Goal: Communication & Community: Answer question/provide support

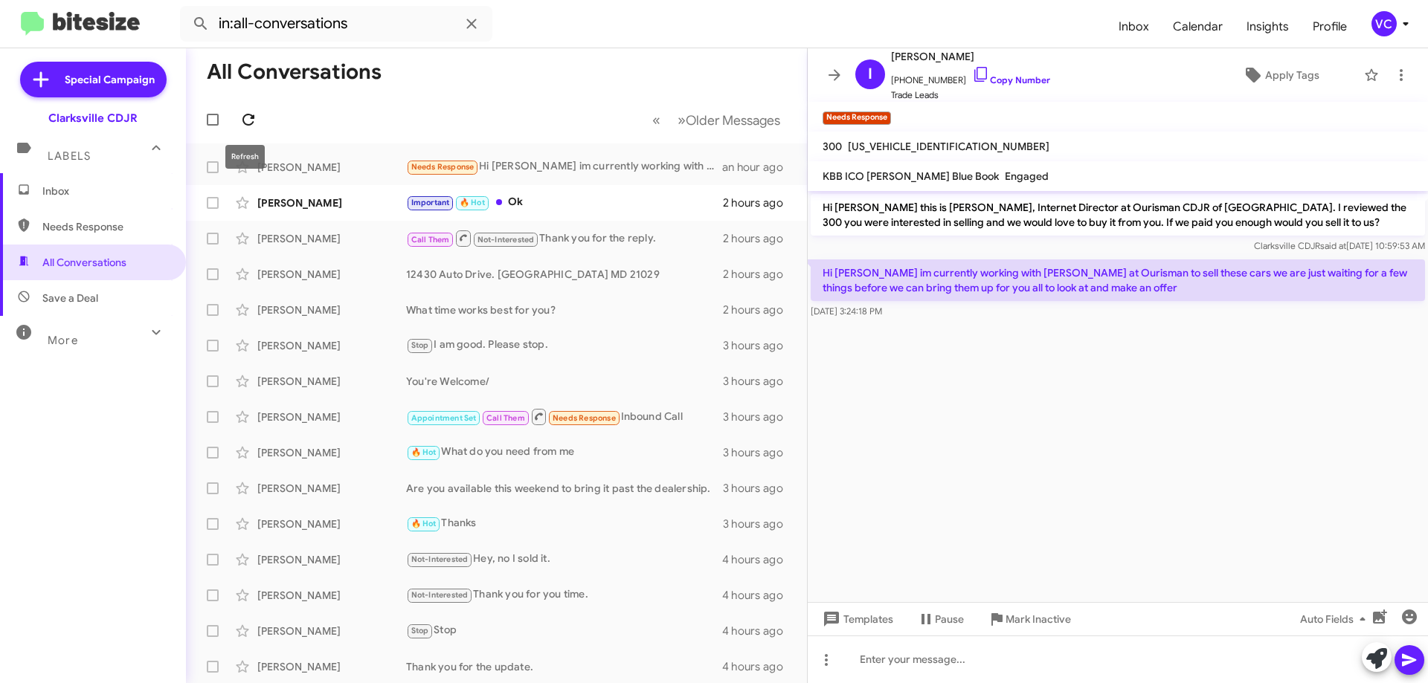
click at [251, 129] on button at bounding box center [248, 120] width 30 height 30
click at [559, 65] on mat-toolbar-row "All Conversations" at bounding box center [496, 72] width 621 height 48
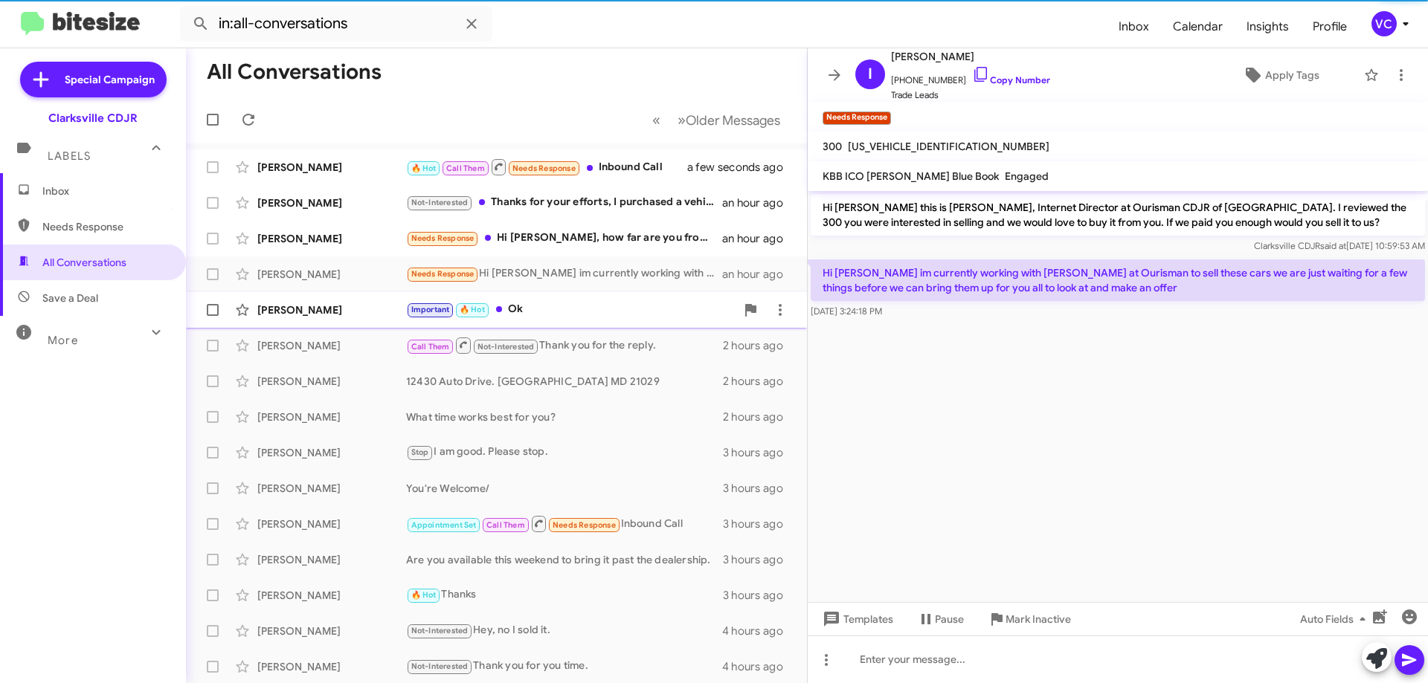
drag, startPoint x: 1012, startPoint y: 377, endPoint x: 707, endPoint y: 322, distance: 309.8
click at [1013, 378] on cdk-virtual-scroll-viewport "Hi [PERSON_NAME] this is [PERSON_NAME], Internet Director at Ourisman CDJR of […" at bounding box center [1118, 396] width 620 height 411
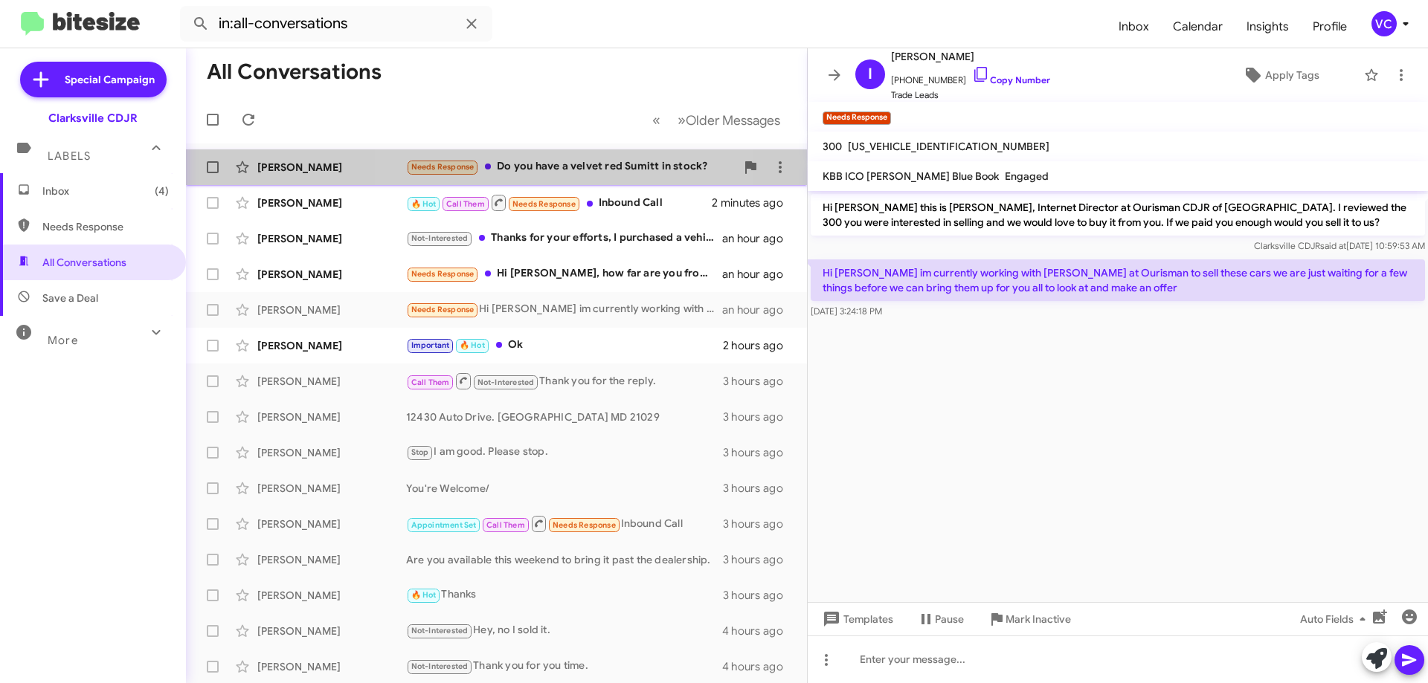
click at [517, 170] on div "Needs Response Do you have a velvet red Sumitt in stock?" at bounding box center [570, 166] width 329 height 17
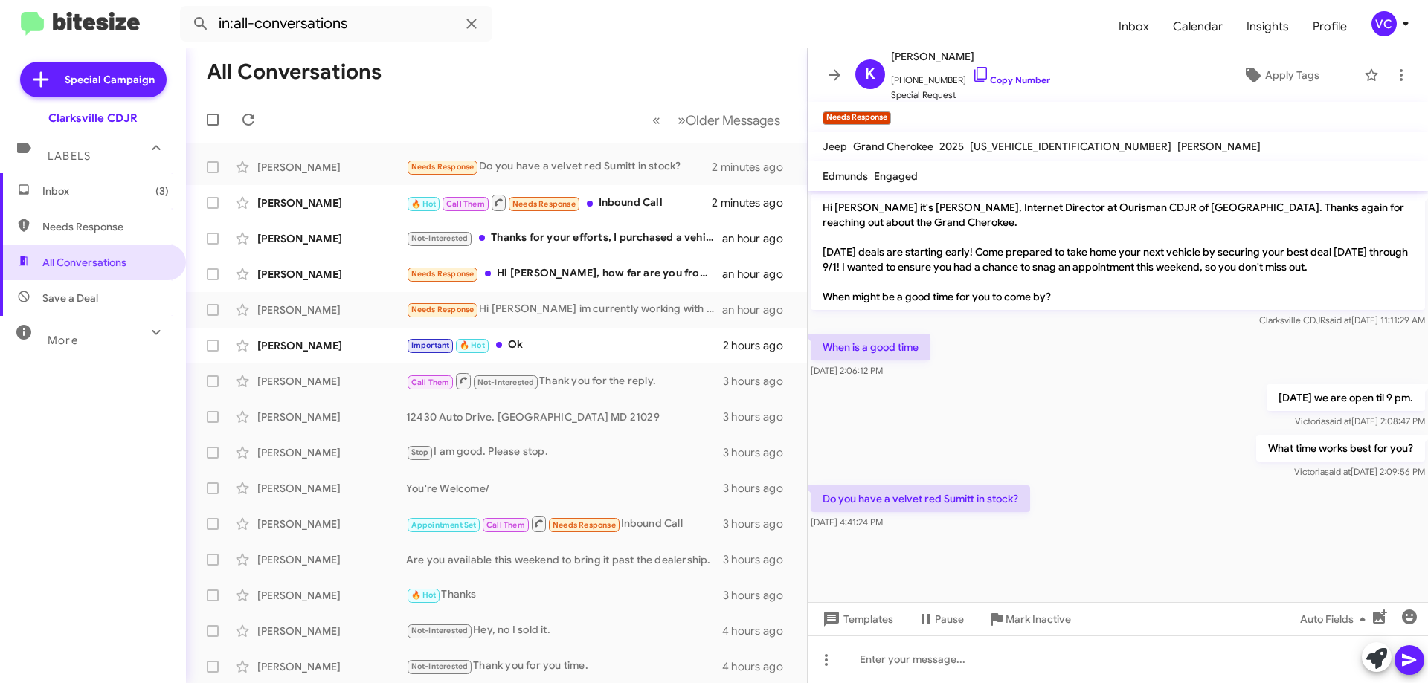
click at [1098, 421] on div "[DATE] we are open til 9 pm. [PERSON_NAME] said at [DATE] 2:08:47 PM" at bounding box center [1118, 406] width 620 height 51
click at [1202, 497] on div "Do you have a velvet red Sumitt in stock? [DATE] 4:41:24 PM" at bounding box center [1118, 508] width 620 height 51
drag, startPoint x: 1059, startPoint y: 420, endPoint x: 1112, endPoint y: 496, distance: 92.8
click at [1059, 419] on div "[DATE] we are open til 9 pm. [PERSON_NAME] said at [DATE] 2:08:47 PM" at bounding box center [1118, 406] width 620 height 51
click at [1117, 518] on div "Do you have a velvet red Sumitt in stock? [DATE] 4:41:24 PM" at bounding box center [1118, 508] width 620 height 51
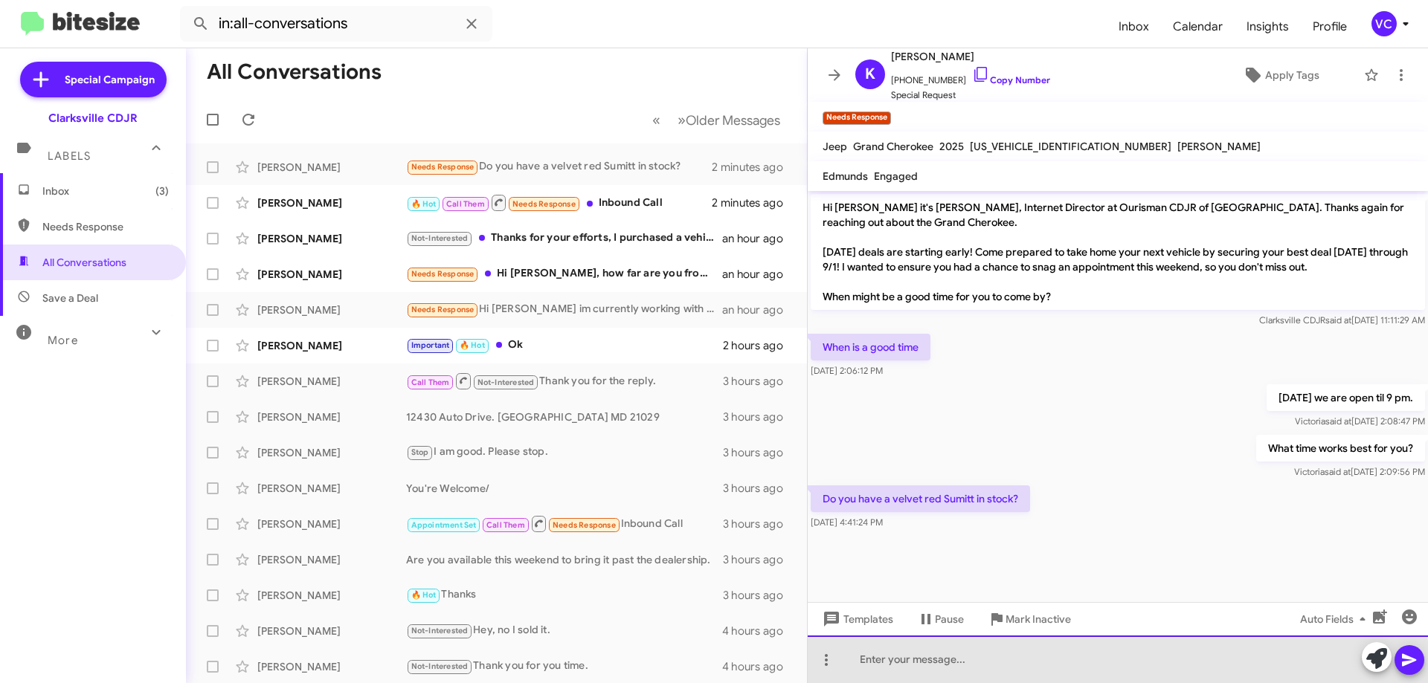
click at [956, 677] on div at bounding box center [1118, 660] width 620 height 48
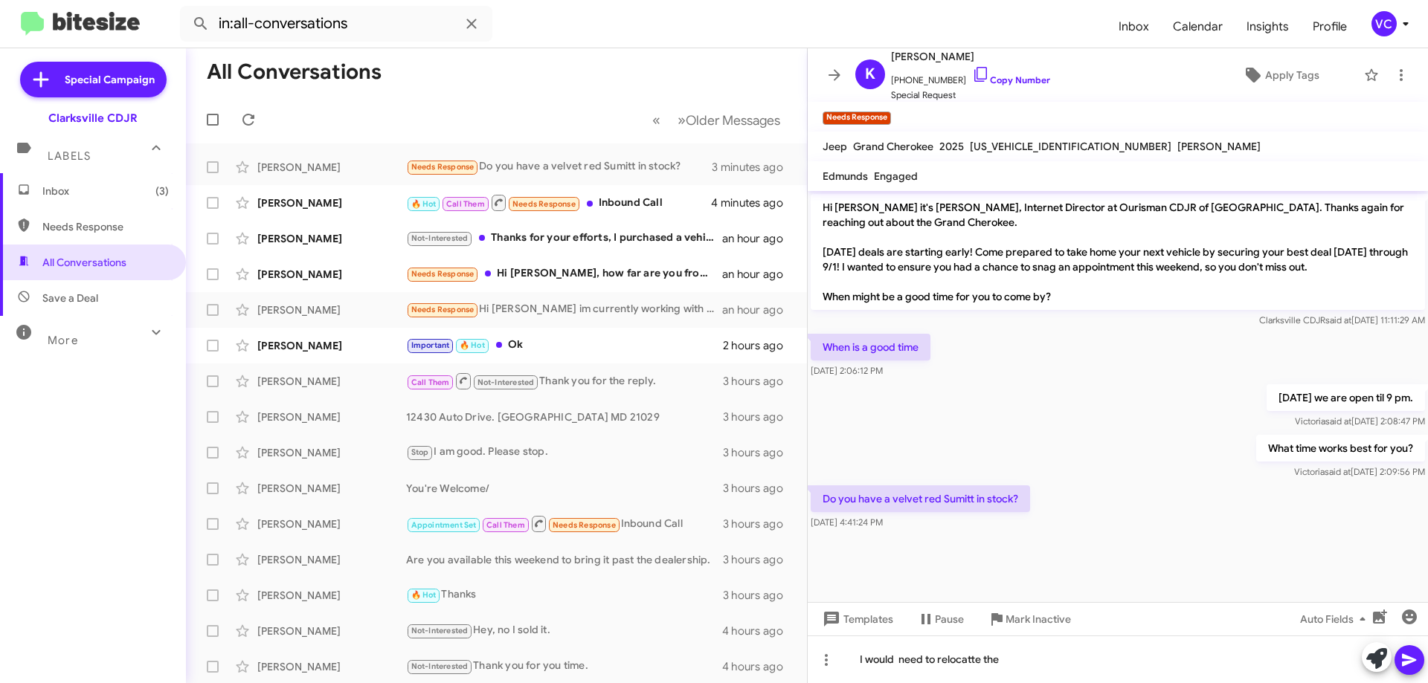
click at [945, 414] on div "[DATE] we are open til 9 pm. [PERSON_NAME] said at [DATE] 2:08:47 PM" at bounding box center [1118, 406] width 620 height 51
click at [1045, 462] on div "What time works best for you? [PERSON_NAME] said at [DATE] 2:09:56 PM" at bounding box center [1118, 457] width 620 height 51
drag, startPoint x: 1067, startPoint y: 488, endPoint x: 1072, endPoint y: 506, distance: 19.3
click at [1069, 489] on div "Do you have a velvet red Sumitt in stock? [DATE] 4:41:24 PM" at bounding box center [1118, 508] width 620 height 51
